Goal: Task Accomplishment & Management: Manage account settings

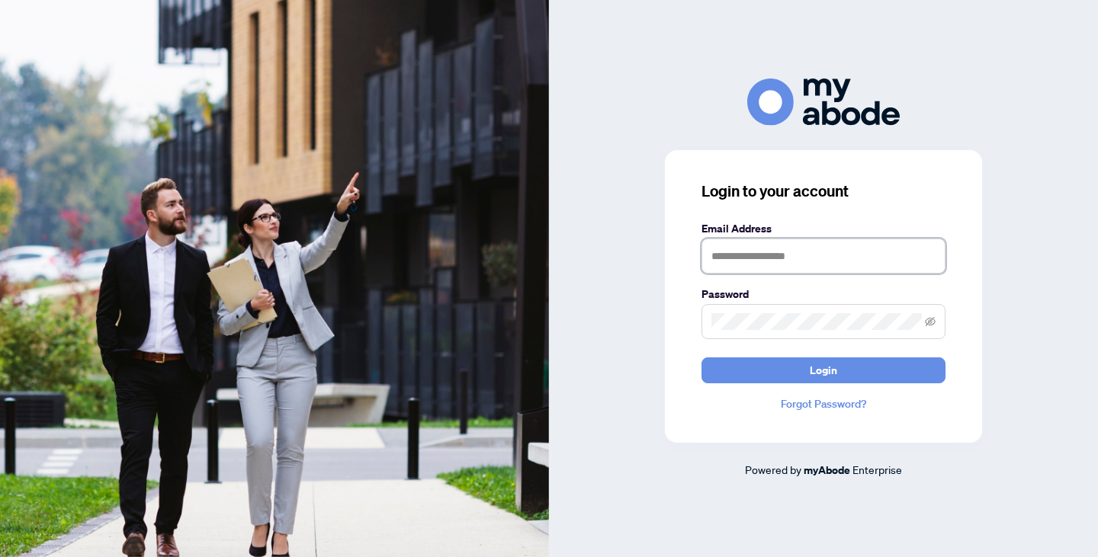
click at [776, 255] on input "text" at bounding box center [823, 256] width 244 height 35
type input "**********"
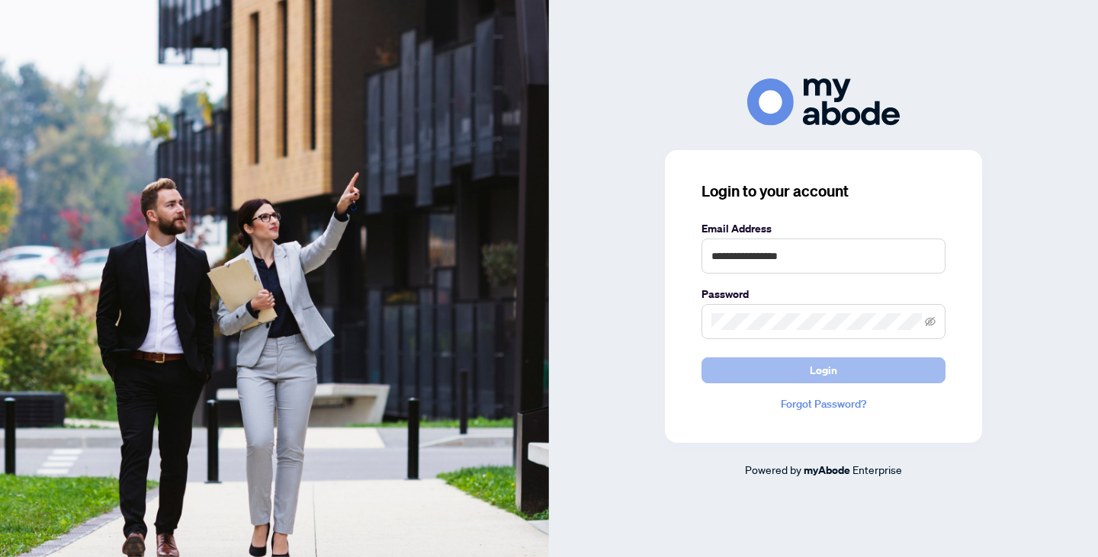
click at [781, 364] on button "Login" at bounding box center [823, 371] width 244 height 26
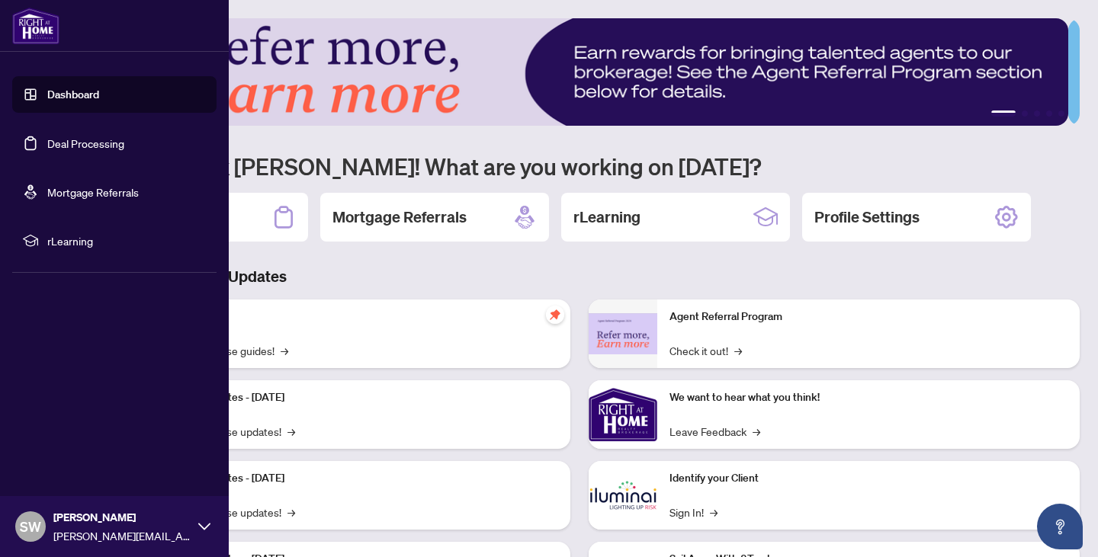
click at [104, 139] on link "Deal Processing" at bounding box center [85, 143] width 77 height 14
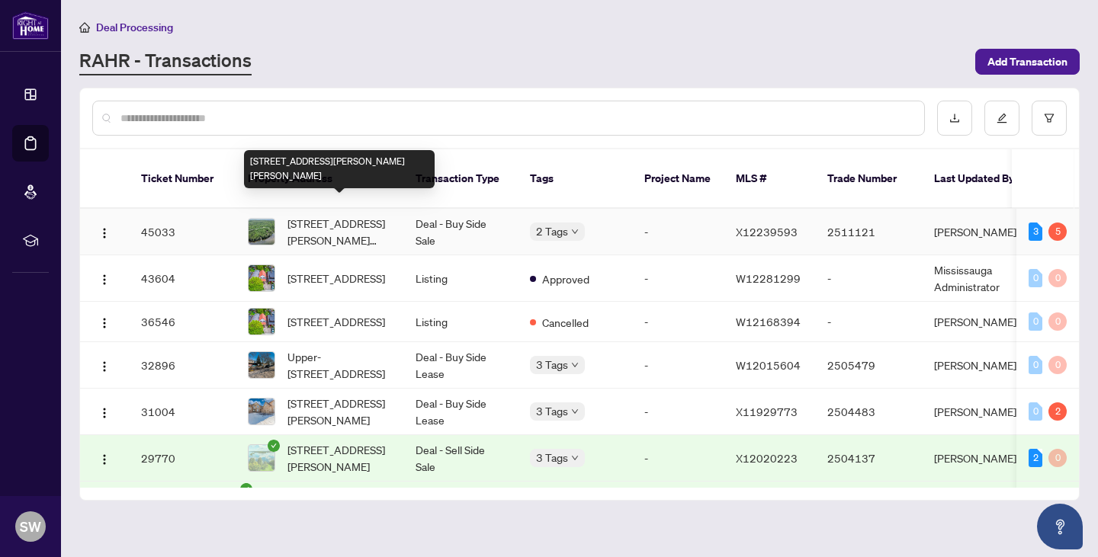
click at [333, 217] on span "[STREET_ADDRESS][PERSON_NAME][PERSON_NAME]" at bounding box center [339, 232] width 104 height 34
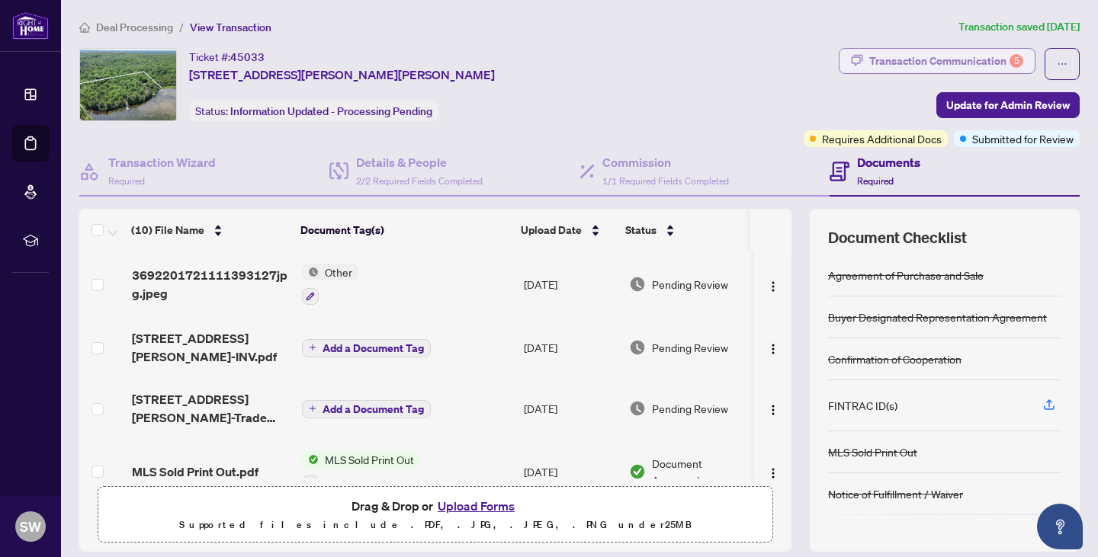
click at [881, 61] on div "Transaction Communication 5" at bounding box center [946, 61] width 154 height 24
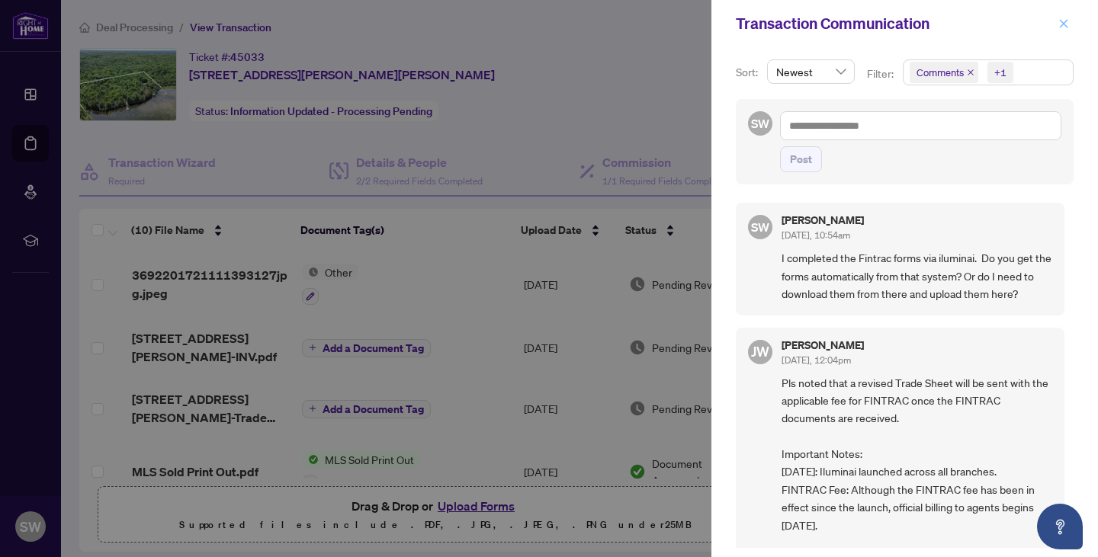
click at [1067, 22] on icon "close" at bounding box center [1063, 23] width 11 height 11
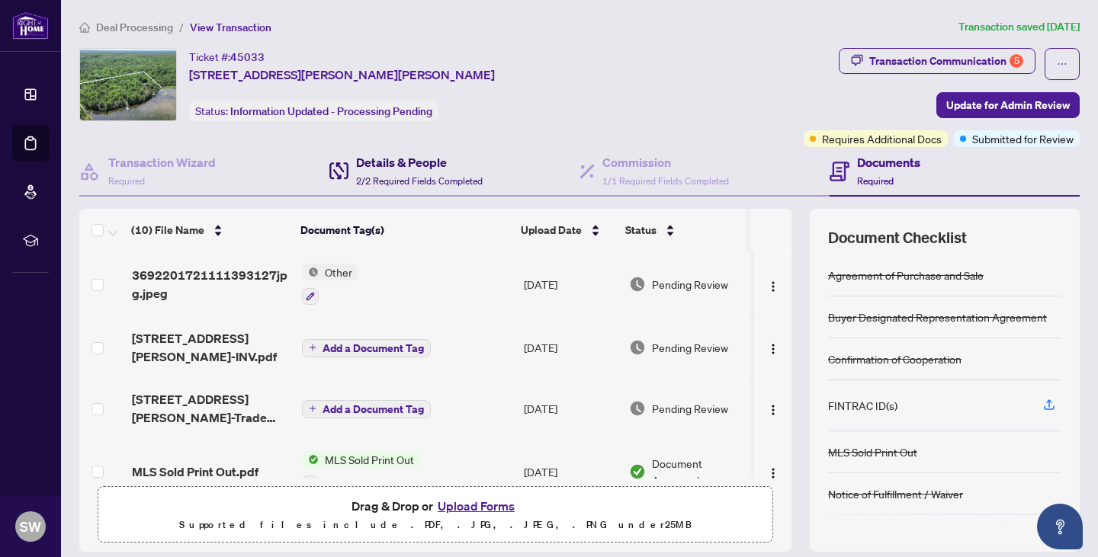
click at [367, 169] on h4 "Details & People" at bounding box center [419, 162] width 127 height 18
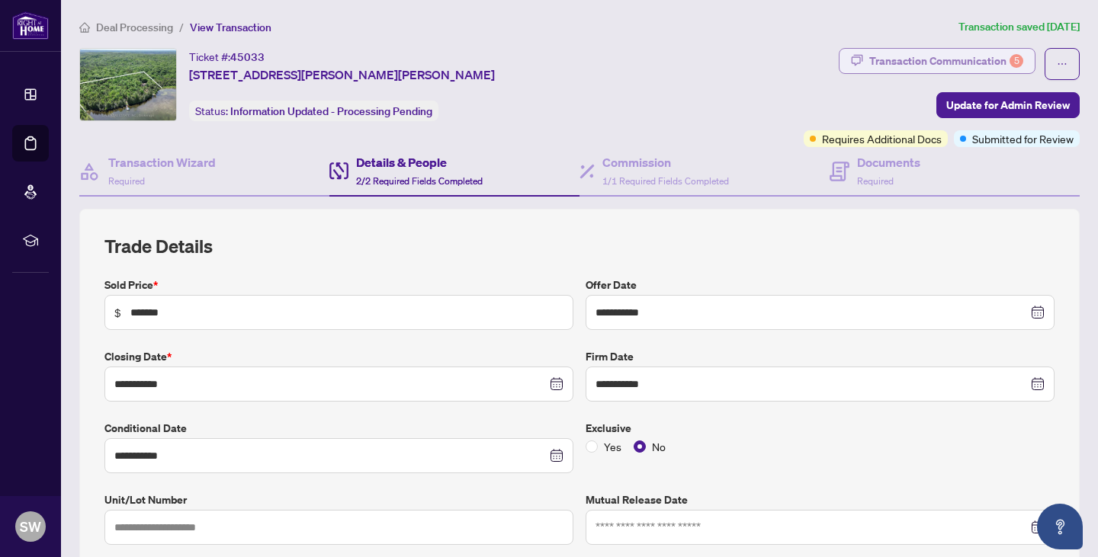
click at [908, 63] on div "Transaction Communication 5" at bounding box center [946, 61] width 154 height 24
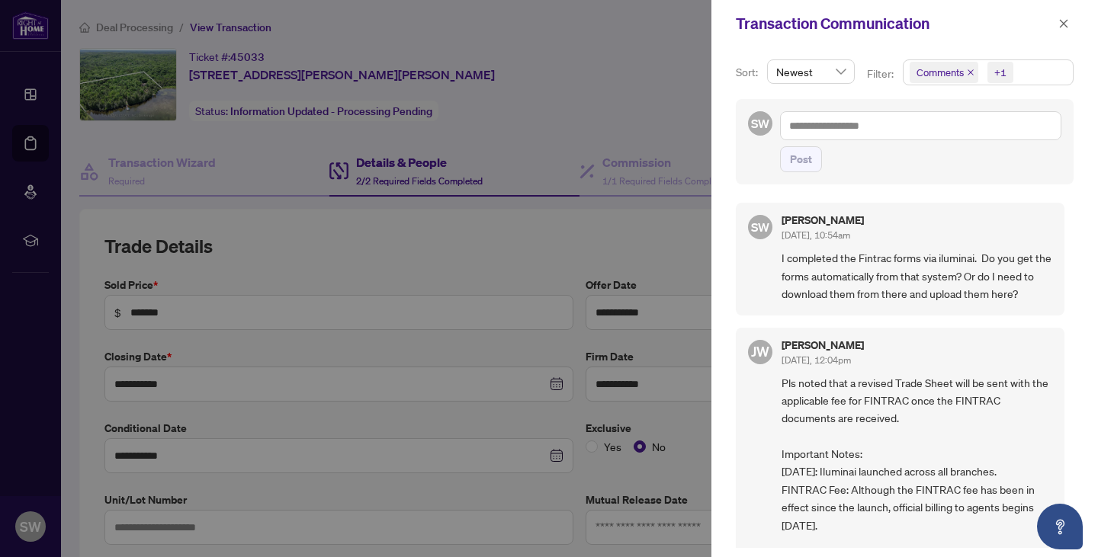
click at [606, 88] on div at bounding box center [549, 278] width 1098 height 557
click at [1070, 26] on button "button" at bounding box center [1064, 23] width 20 height 18
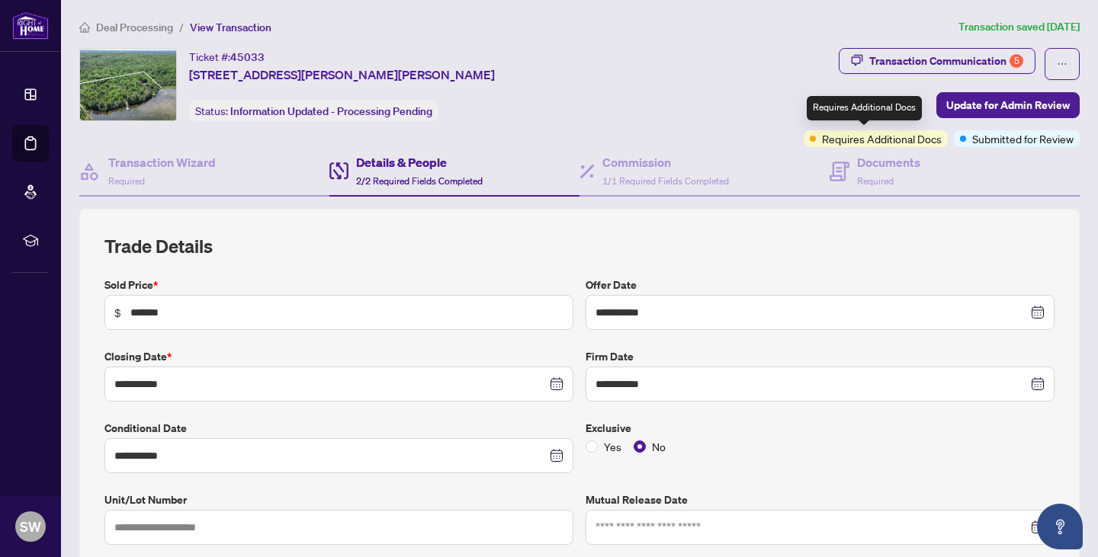
click at [810, 138] on div "Requires Additional Docs" at bounding box center [876, 138] width 144 height 17
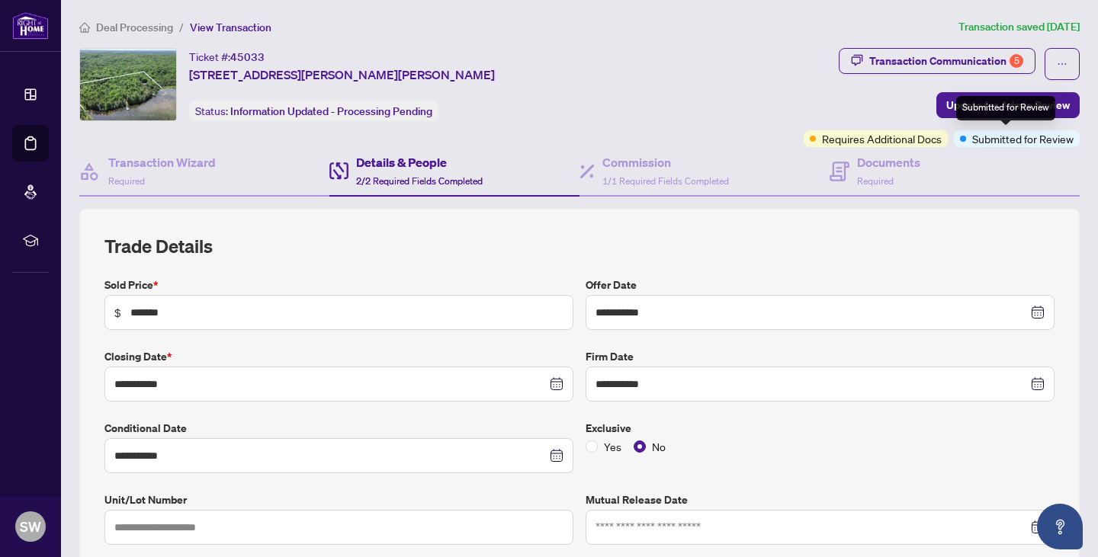
click at [964, 108] on div "Submitted for Review" at bounding box center [1005, 108] width 99 height 24
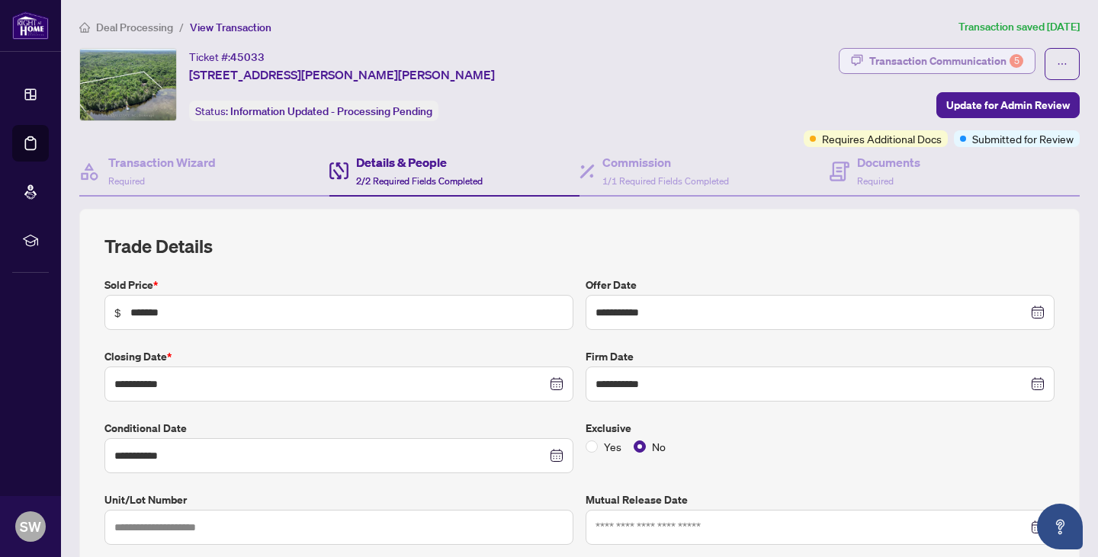
click at [948, 60] on div "Transaction Communication 5" at bounding box center [946, 61] width 154 height 24
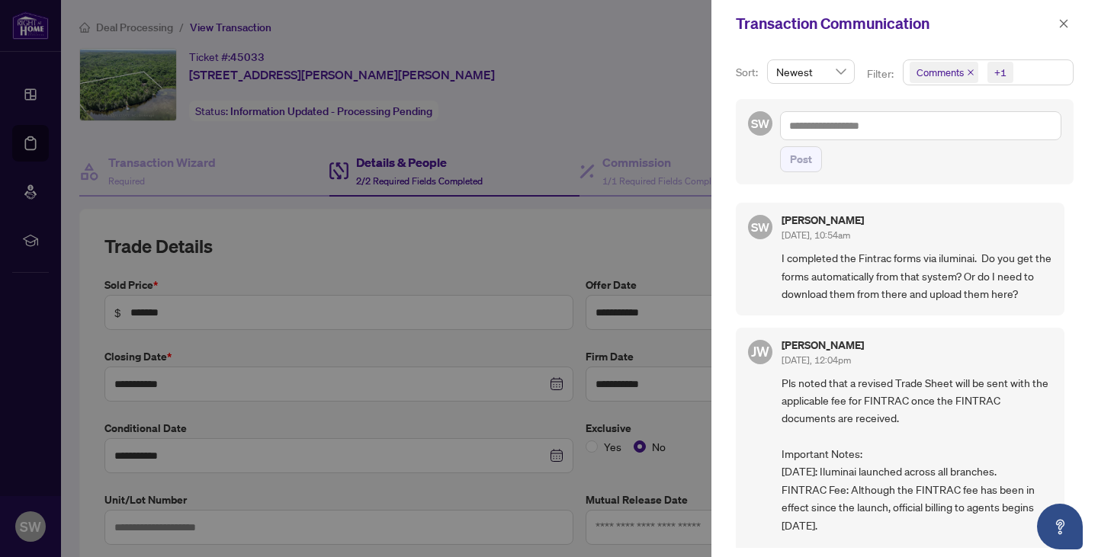
click at [970, 75] on icon "close" at bounding box center [971, 73] width 8 height 8
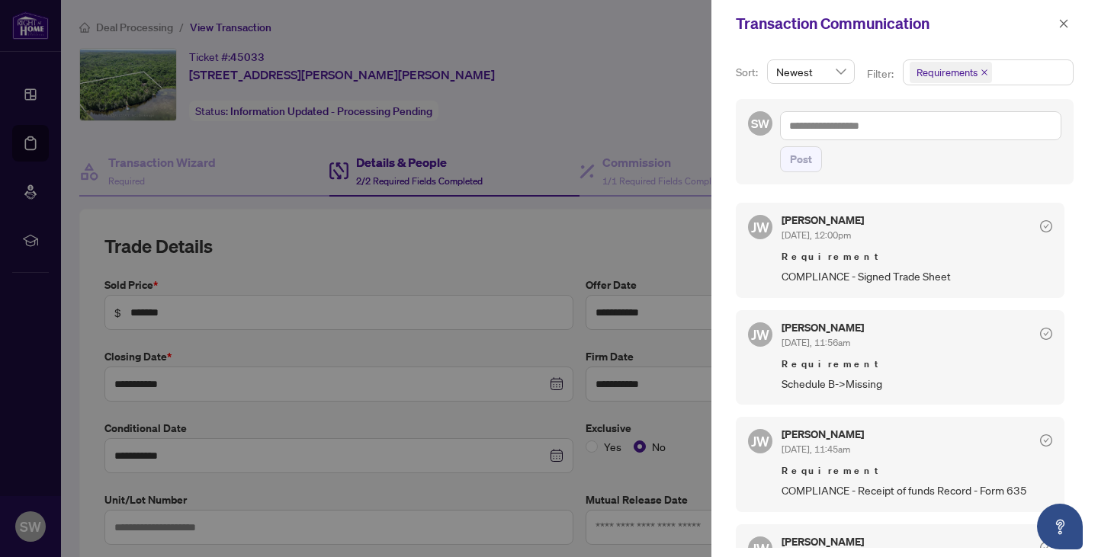
click at [986, 69] on span "Requirements" at bounding box center [950, 72] width 82 height 21
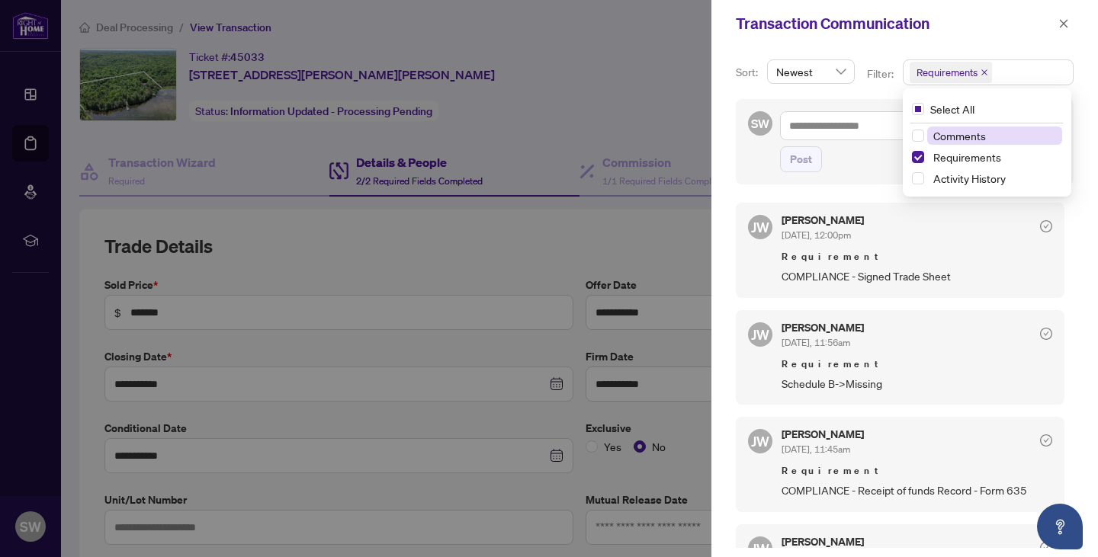
click at [985, 74] on icon "close" at bounding box center [984, 72] width 6 height 6
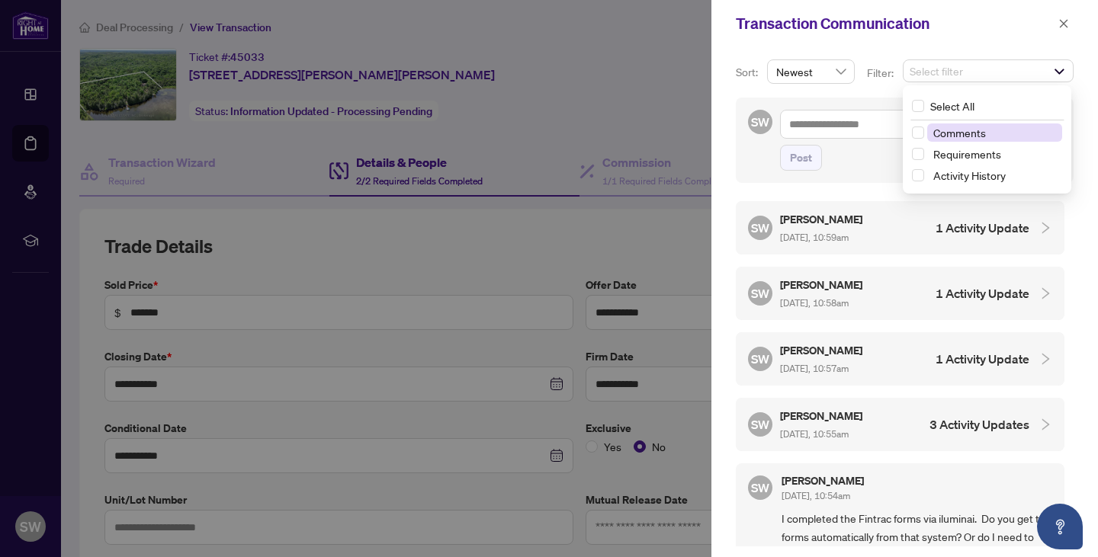
click at [968, 70] on span "Select filter" at bounding box center [987, 70] width 169 height 21
click at [964, 159] on span "Requirements" at bounding box center [967, 154] width 68 height 14
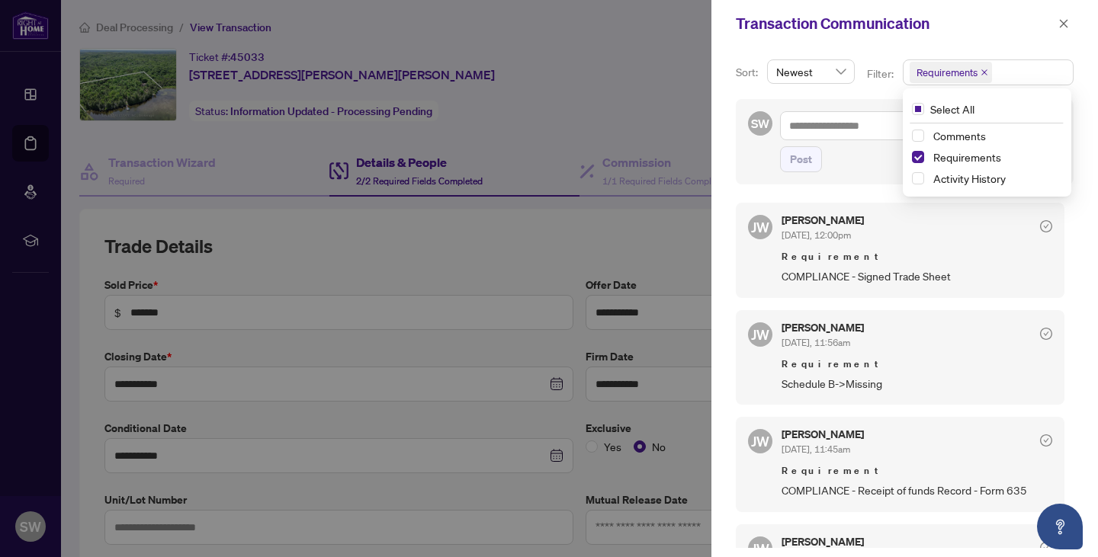
click at [528, 50] on div at bounding box center [549, 278] width 1098 height 557
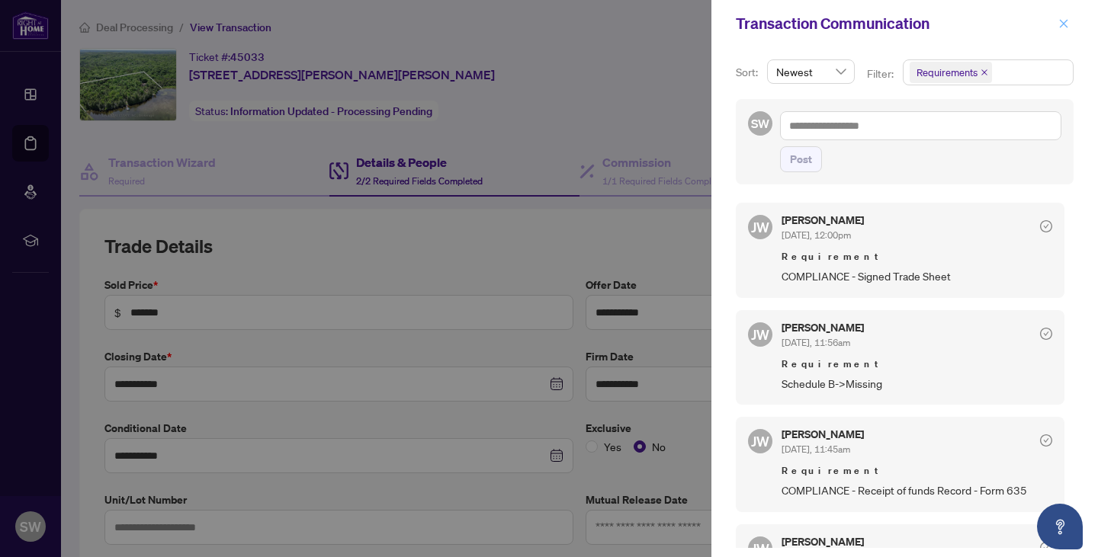
click at [1062, 20] on icon "close" at bounding box center [1063, 23] width 11 height 11
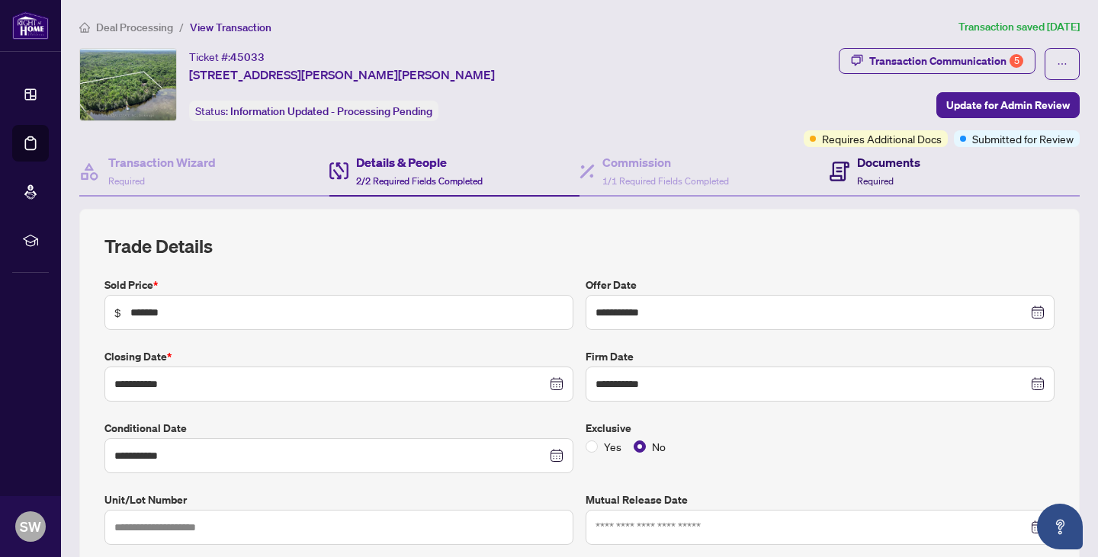
click at [871, 160] on h4 "Documents" at bounding box center [888, 162] width 63 height 18
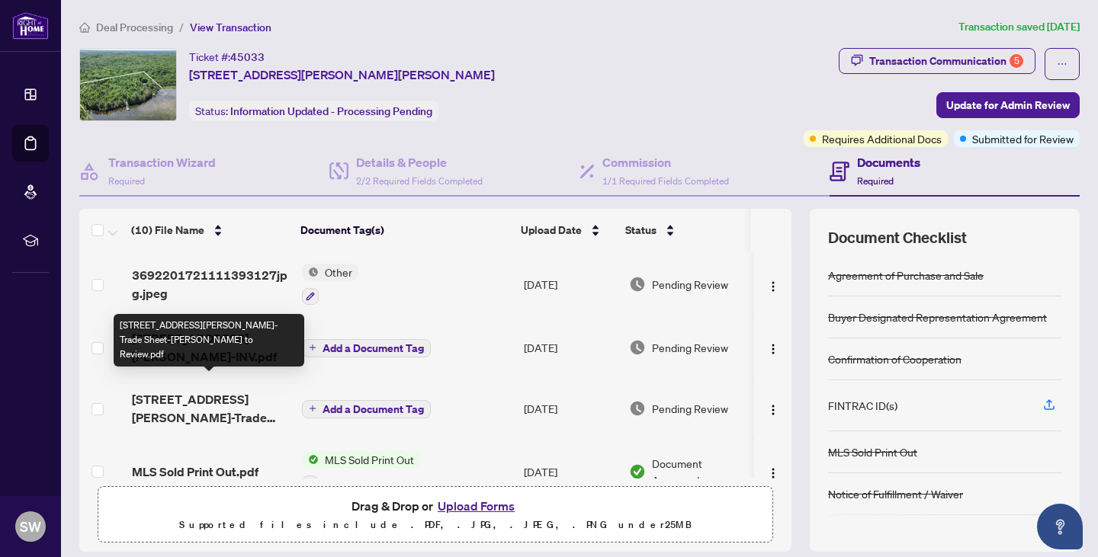
click at [210, 396] on span "110 Lillian Lane-Trade Sheet-Shane to Review.pdf" at bounding box center [211, 408] width 158 height 37
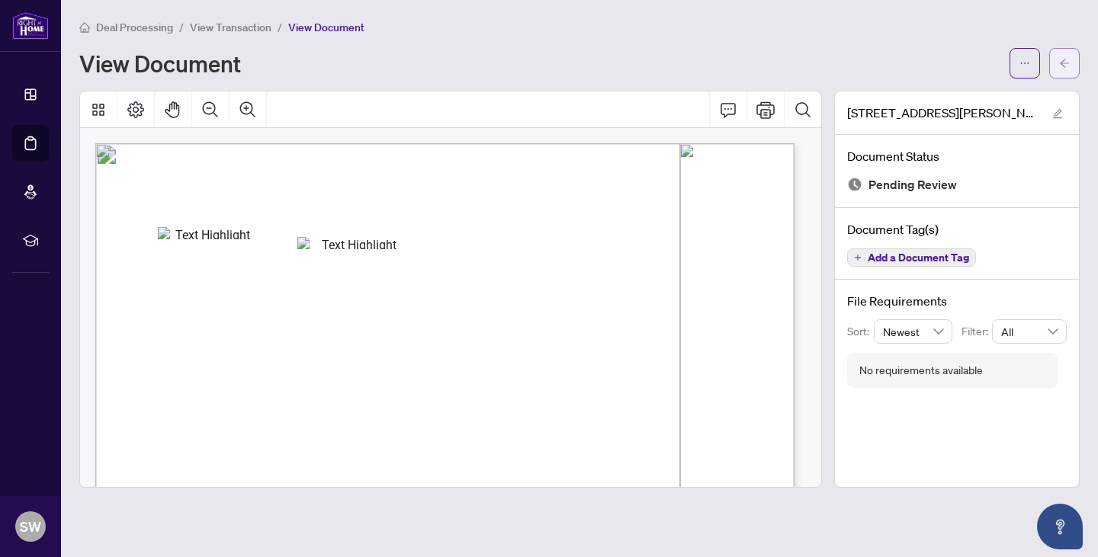
click at [1064, 63] on icon "arrow-left" at bounding box center [1064, 63] width 9 height 8
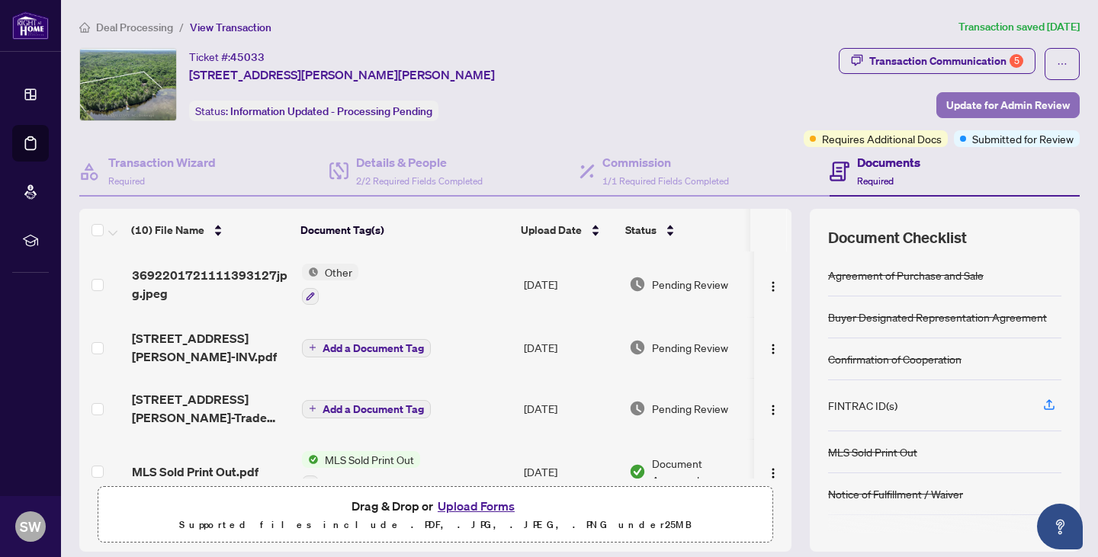
click at [960, 106] on span "Update for Admin Review" at bounding box center [1008, 105] width 124 height 24
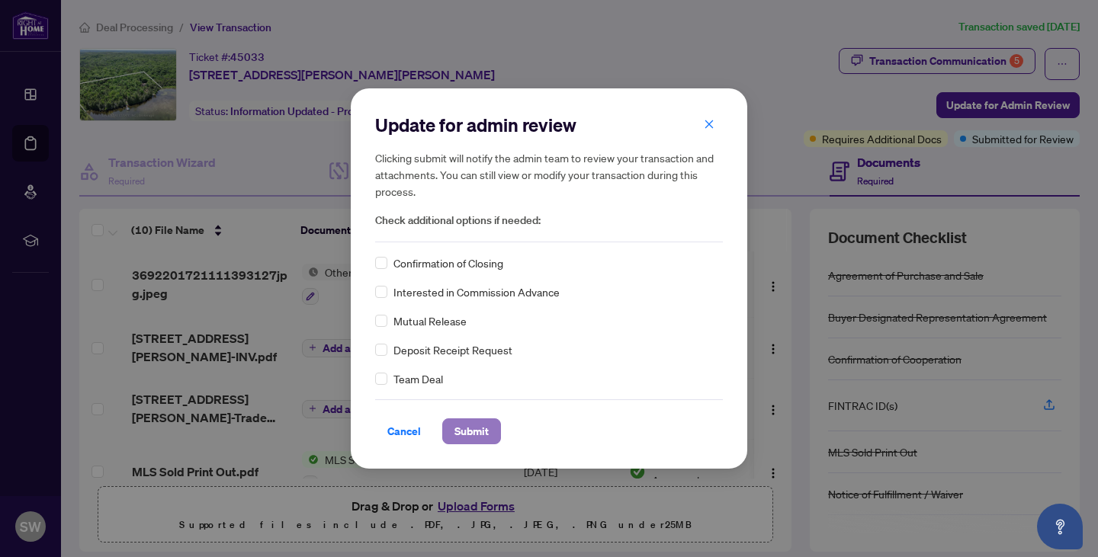
click at [465, 438] on span "Submit" at bounding box center [471, 431] width 34 height 24
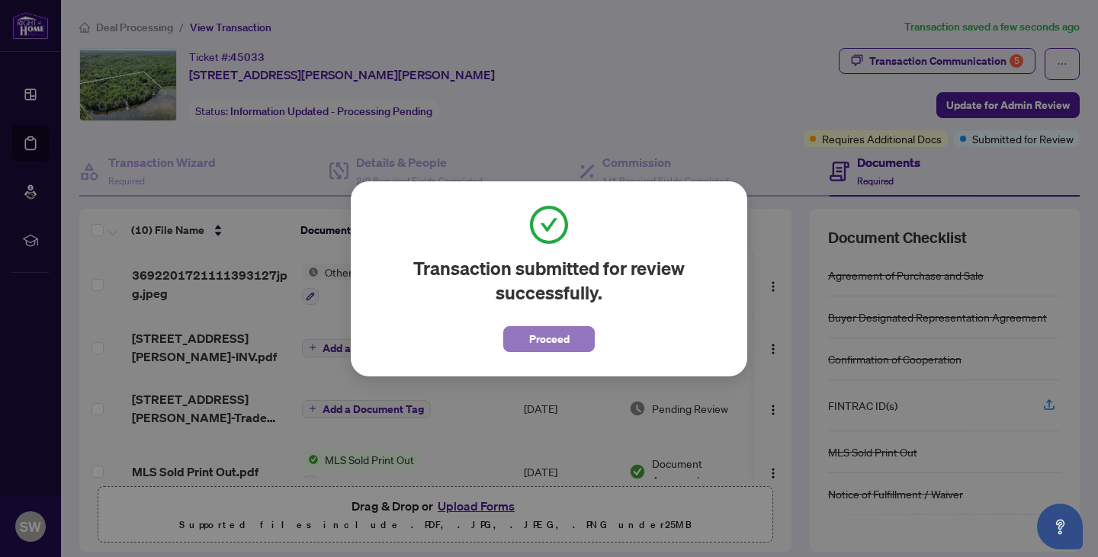
click at [537, 338] on span "Proceed" at bounding box center [549, 339] width 40 height 24
